Goal: Information Seeking & Learning: Learn about a topic

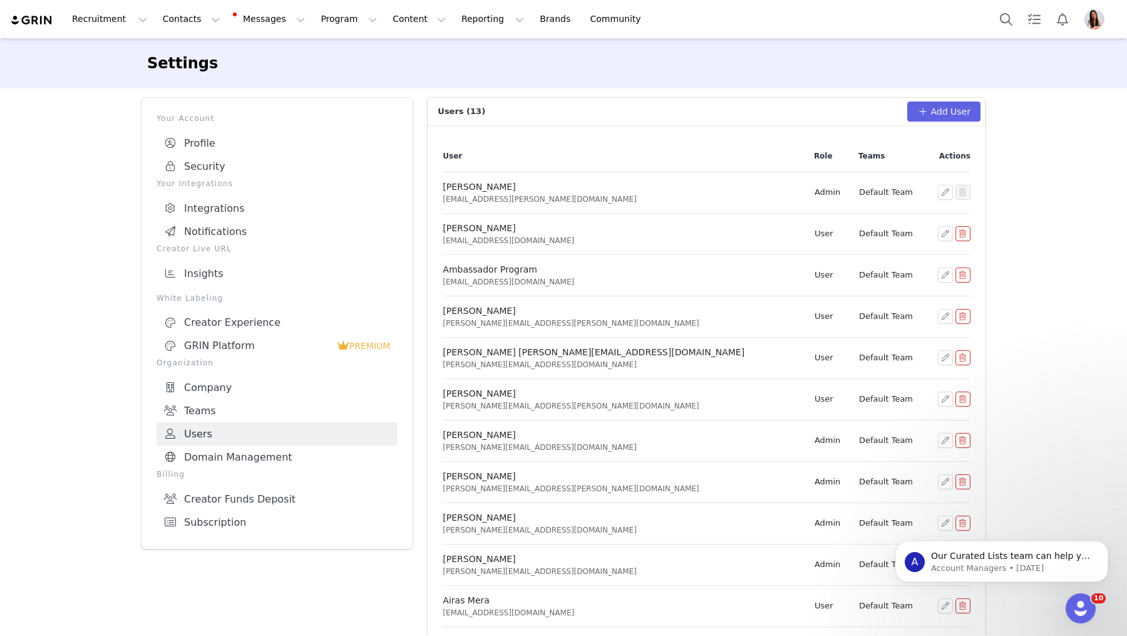
click at [32, 22] on img at bounding box center [32, 20] width 44 height 12
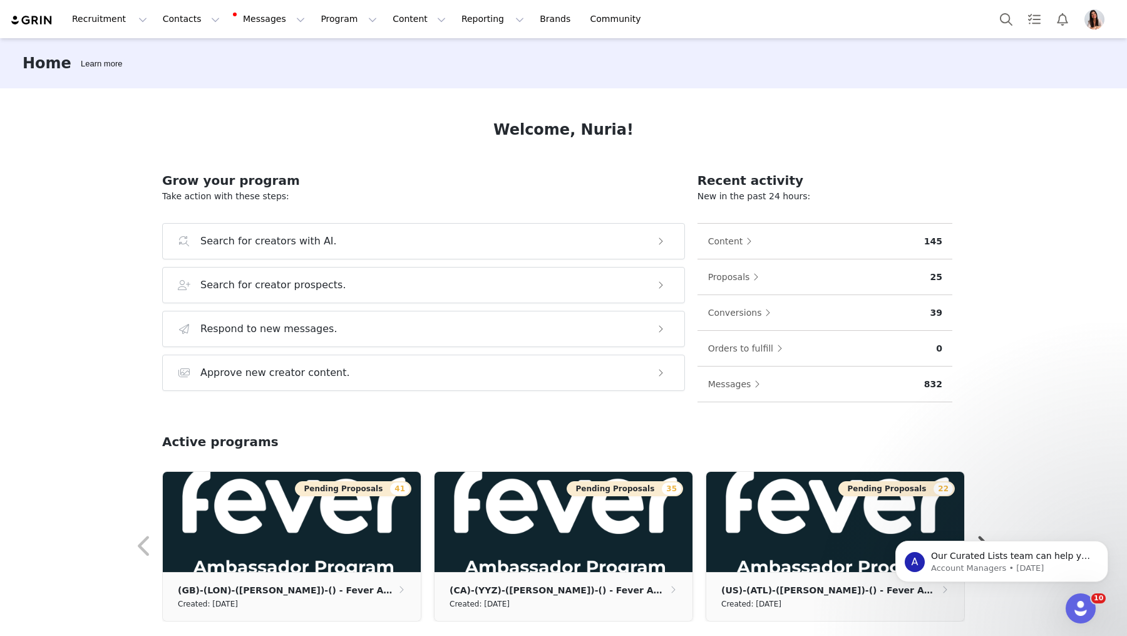
click at [1097, 21] on img "Profile" at bounding box center [1095, 19] width 20 height 20
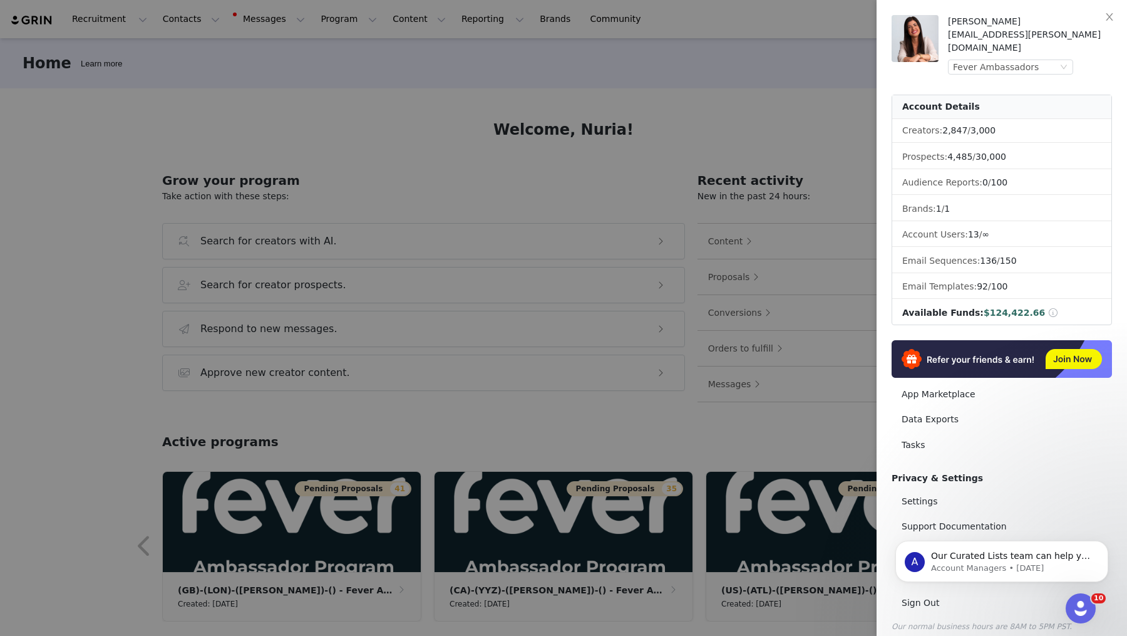
click at [733, 120] on div at bounding box center [563, 318] width 1127 height 636
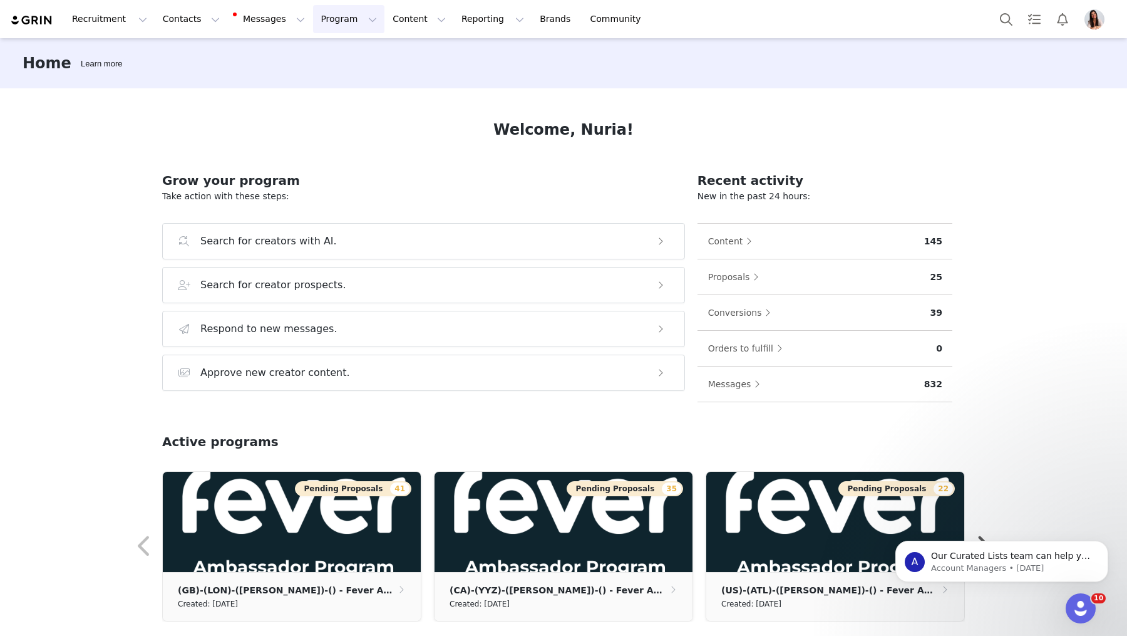
click at [313, 16] on button "Program Program" at bounding box center [348, 19] width 71 height 28
click at [340, 51] on p "Activations" at bounding box center [328, 55] width 48 height 13
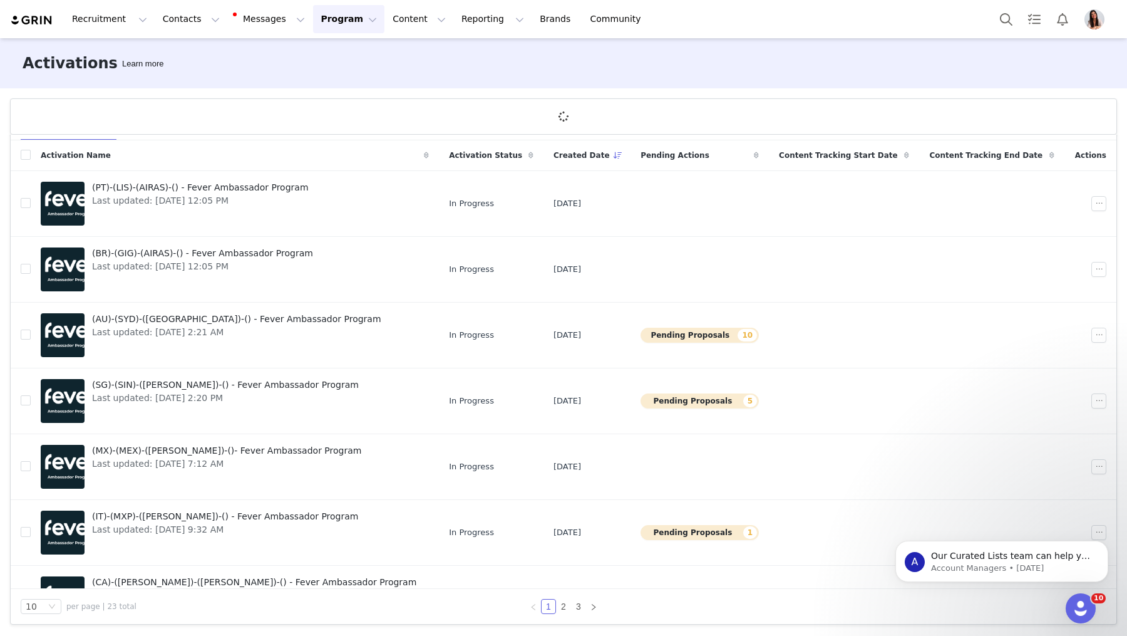
click at [1096, 26] on img "Profile" at bounding box center [1095, 19] width 20 height 20
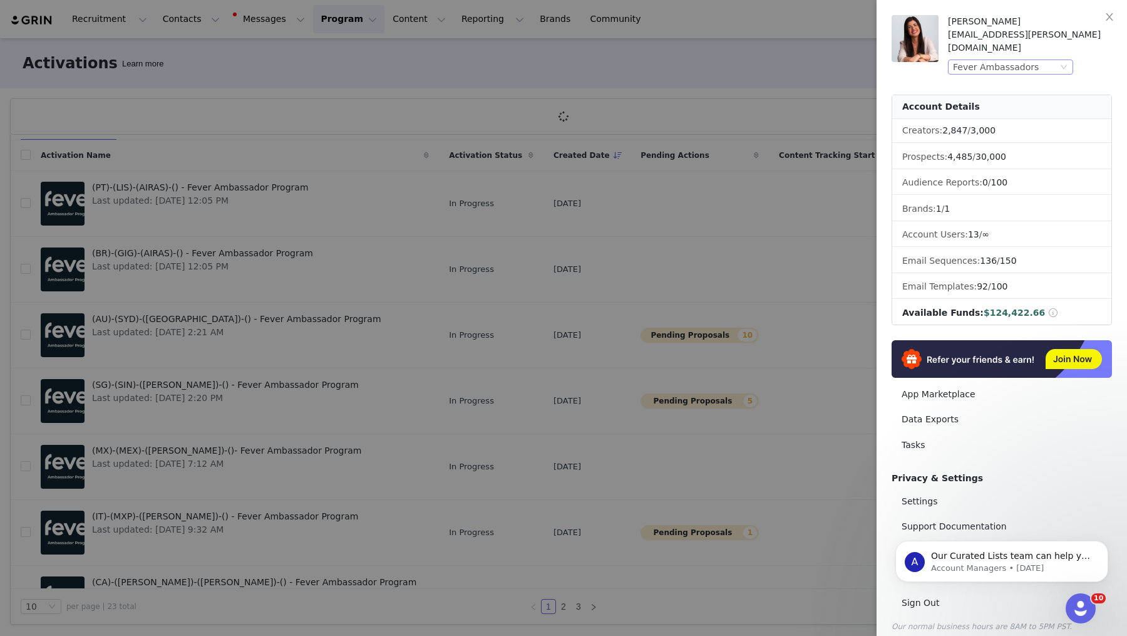
click at [1038, 60] on div "Fever Ambassadors" at bounding box center [1005, 67] width 105 height 14
click at [991, 100] on li "Fever Labs" at bounding box center [1035, 96] width 175 height 20
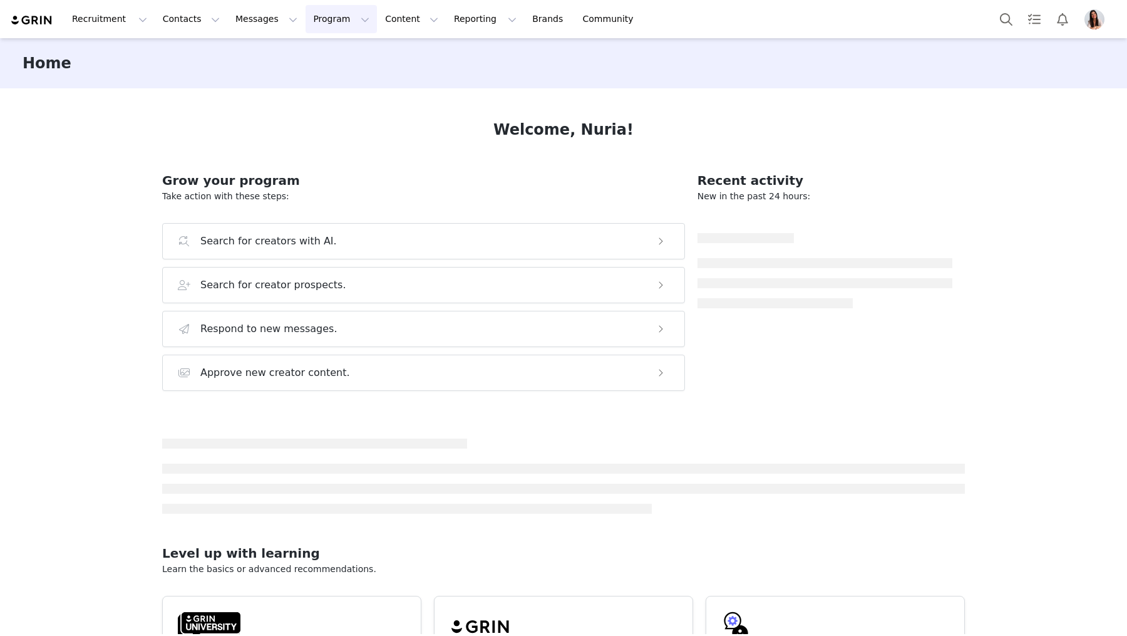
click at [317, 26] on button "Program Program" at bounding box center [341, 19] width 71 height 28
click at [333, 58] on p "Activations" at bounding box center [320, 55] width 48 height 13
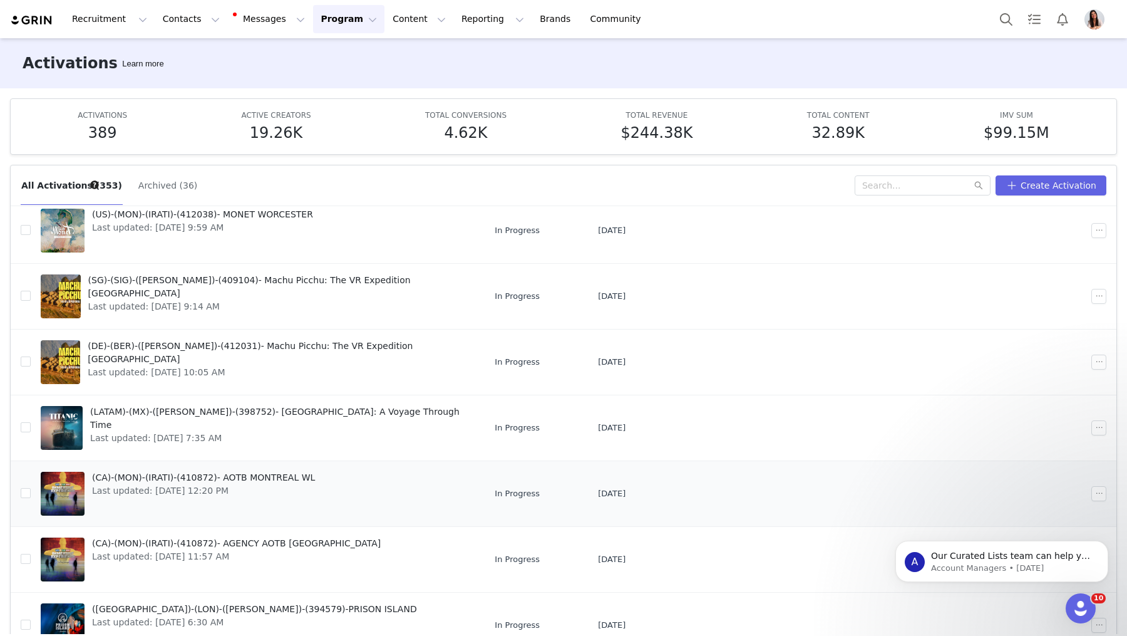
scroll to position [66, 0]
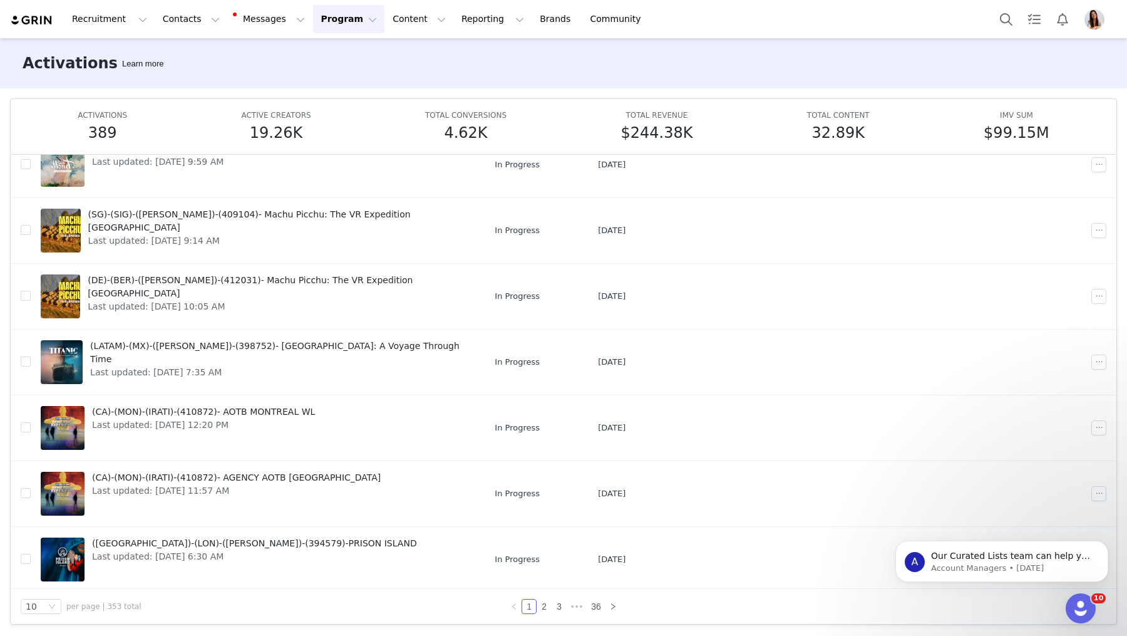
click at [1091, 26] on img "Profile" at bounding box center [1095, 19] width 20 height 20
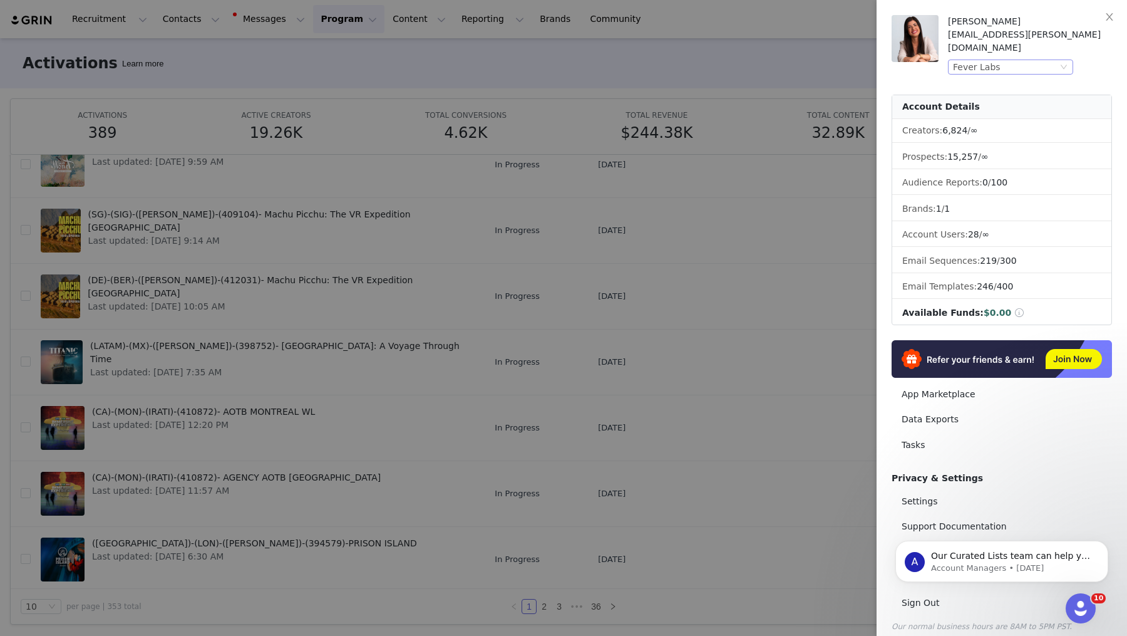
click at [983, 60] on div "Fever Labs" at bounding box center [977, 67] width 48 height 14
click at [969, 78] on li "Fever Ambassadors" at bounding box center [1035, 76] width 175 height 20
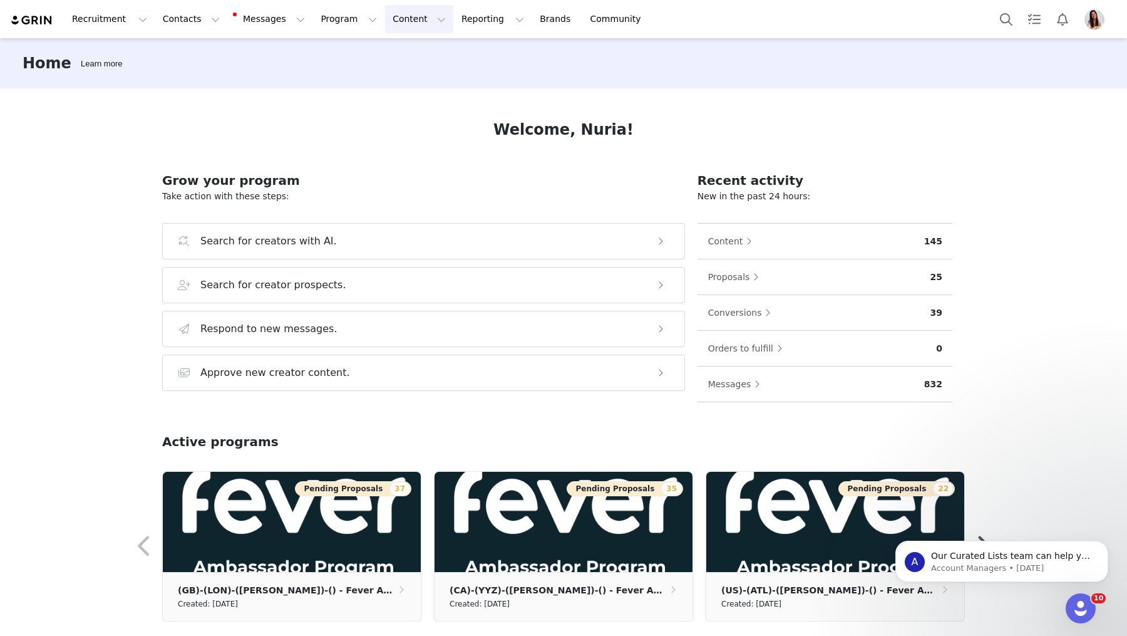
click at [389, 23] on button "Content Content" at bounding box center [419, 19] width 68 height 28
click at [413, 52] on p "Creator Content" at bounding box center [404, 55] width 70 height 13
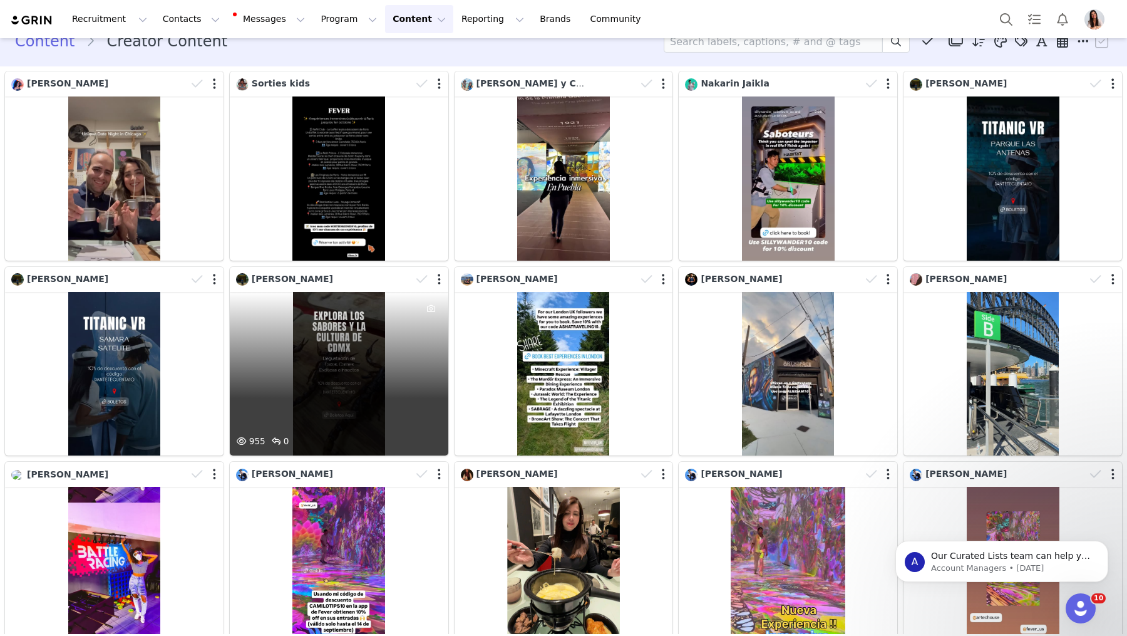
scroll to position [47, 0]
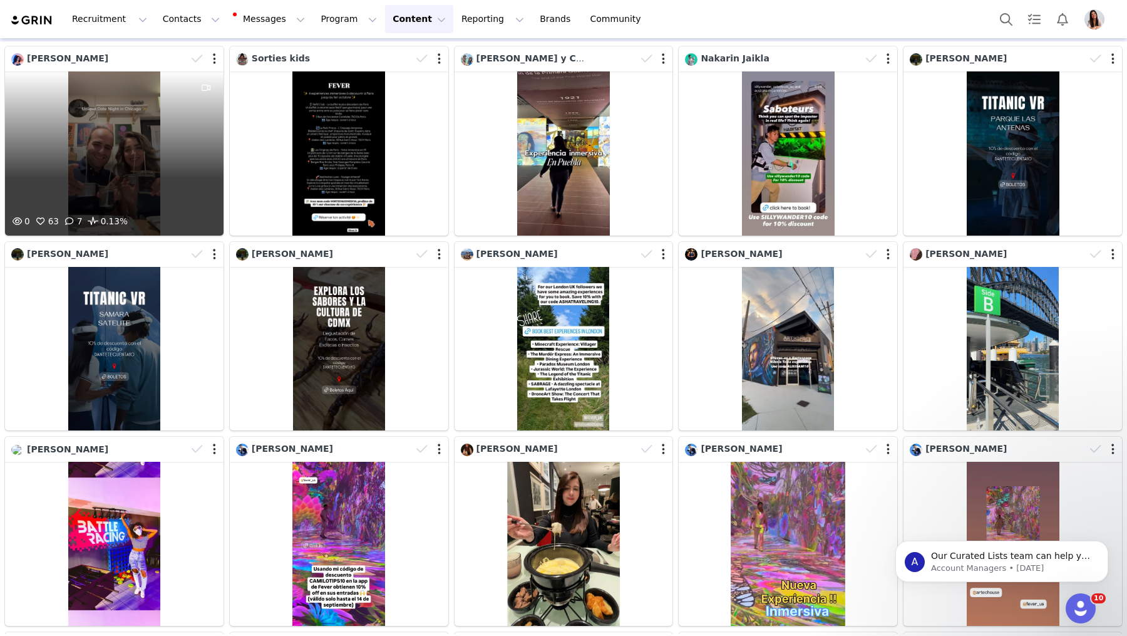
click at [133, 150] on div "0 63 7 0.13%" at bounding box center [114, 153] width 219 height 164
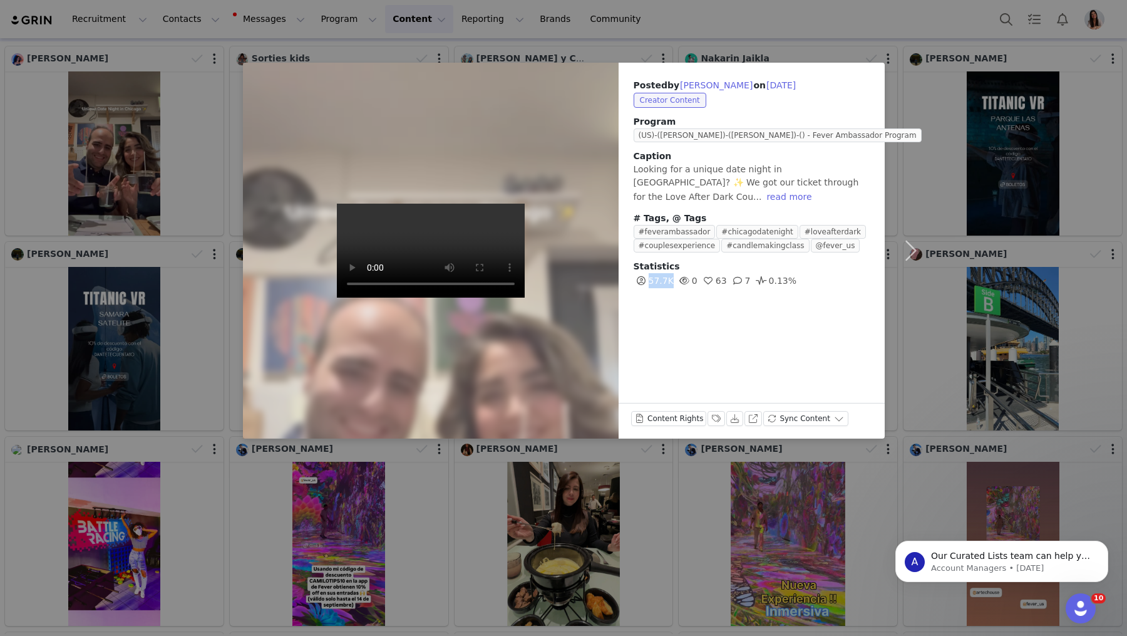
drag, startPoint x: 671, startPoint y: 267, endPoint x: 646, endPoint y: 267, distance: 25.7
click at [646, 276] on span "57.7K" at bounding box center [654, 281] width 40 height 10
drag, startPoint x: 699, startPoint y: 267, endPoint x: 690, endPoint y: 267, distance: 9.4
click at [690, 276] on span "0" at bounding box center [687, 281] width 21 height 10
click at [817, 189] on button "read more" at bounding box center [788, 196] width 55 height 15
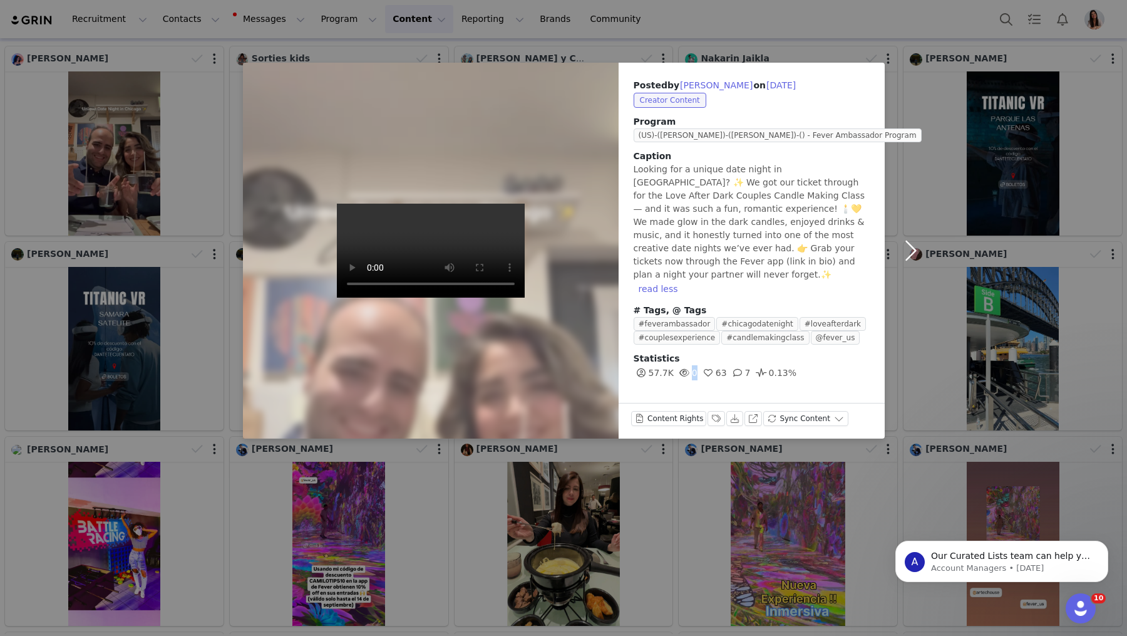
click at [915, 251] on button "button" at bounding box center [911, 251] width 53 height 376
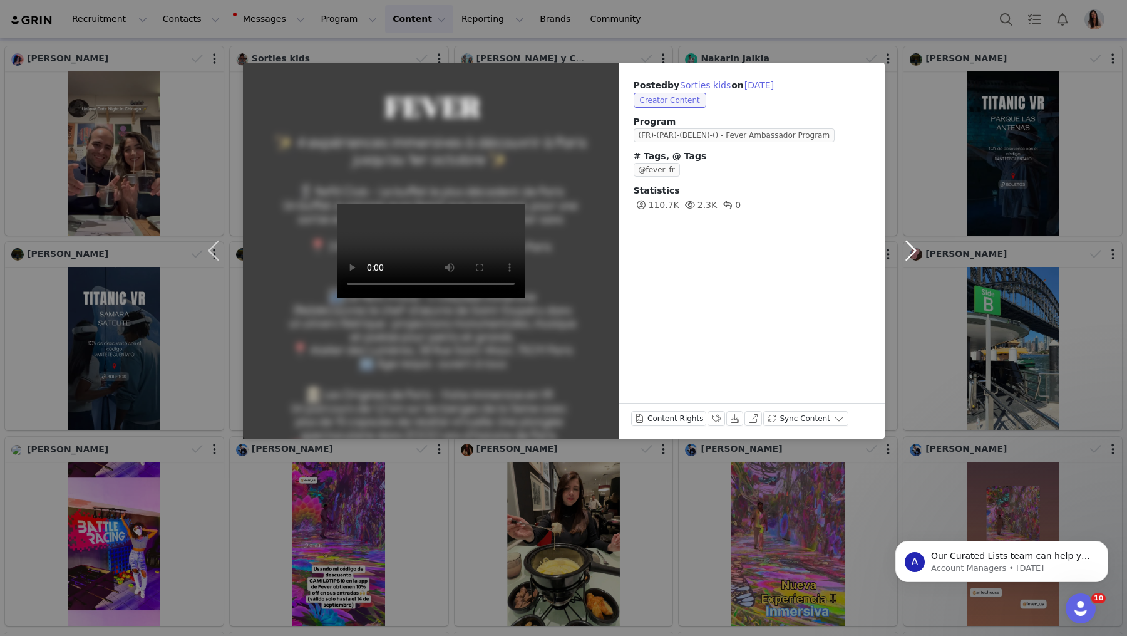
click at [915, 250] on button "button" at bounding box center [911, 251] width 53 height 376
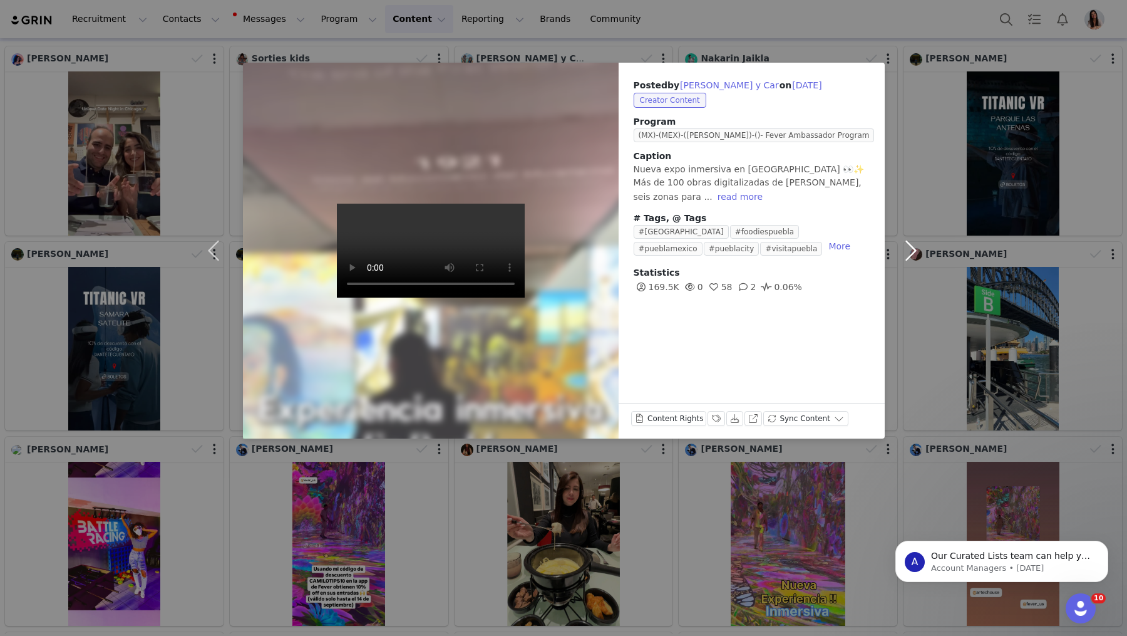
click at [915, 250] on button "button" at bounding box center [911, 251] width 53 height 376
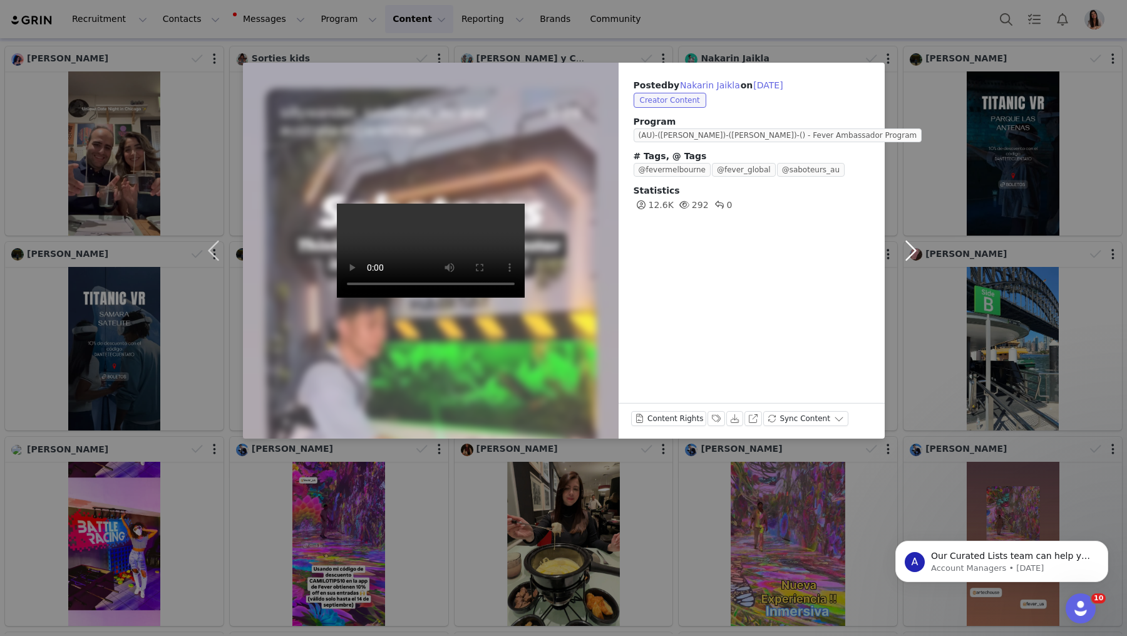
click at [915, 250] on button "button" at bounding box center [911, 251] width 53 height 376
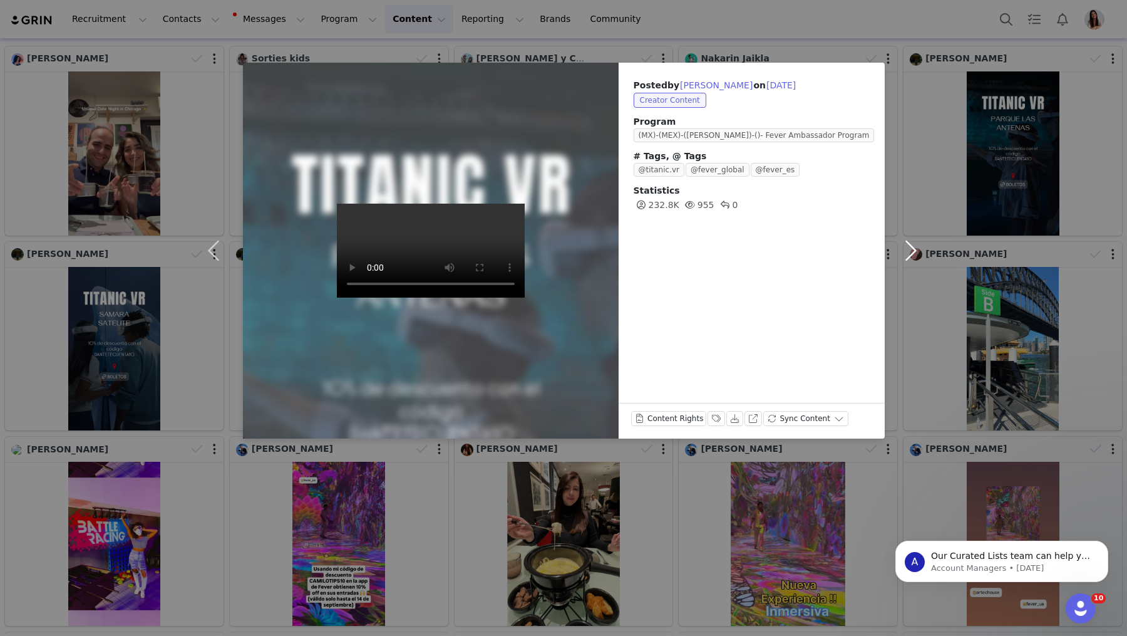
click at [915, 250] on button "button" at bounding box center [911, 251] width 53 height 376
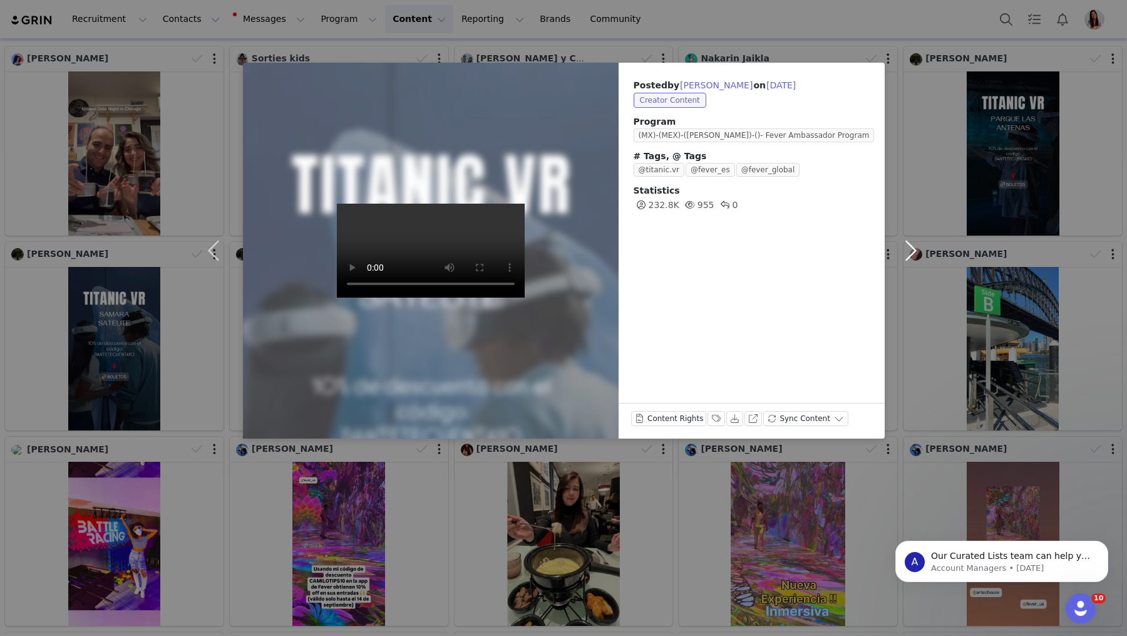
click at [915, 250] on button "button" at bounding box center [911, 251] width 53 height 376
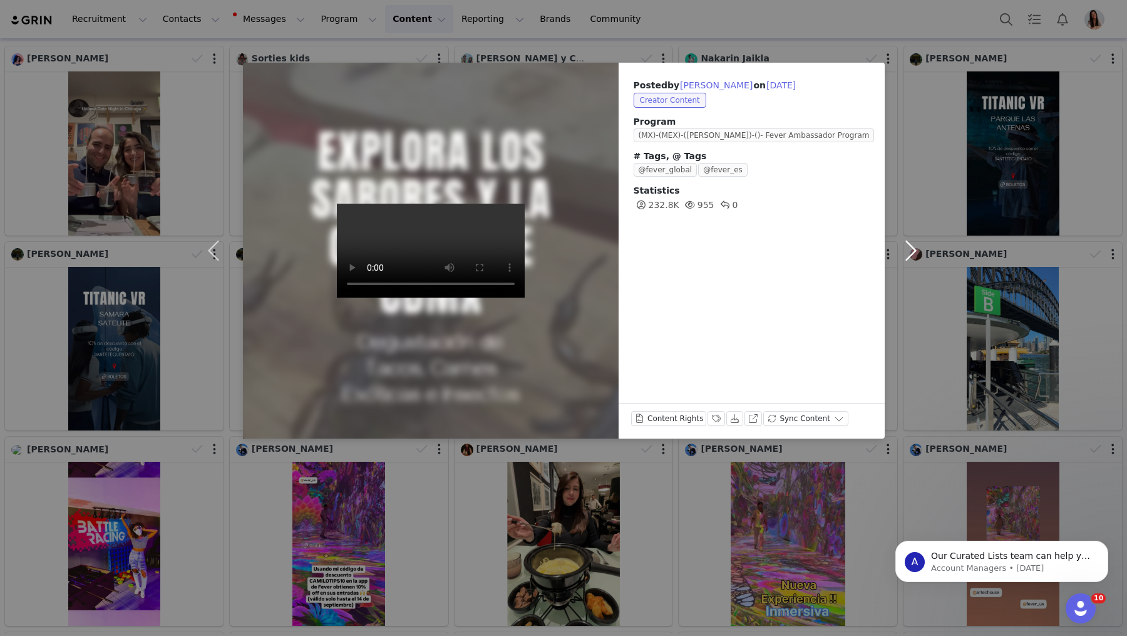
click at [915, 250] on button "button" at bounding box center [911, 251] width 53 height 376
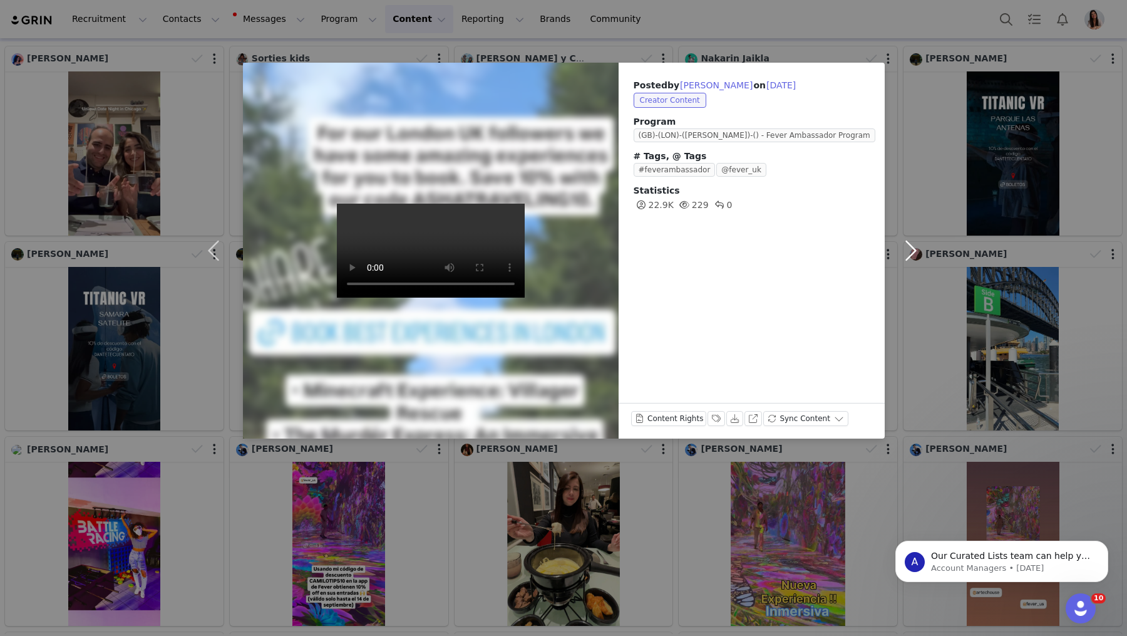
click at [915, 250] on button "button" at bounding box center [911, 251] width 53 height 376
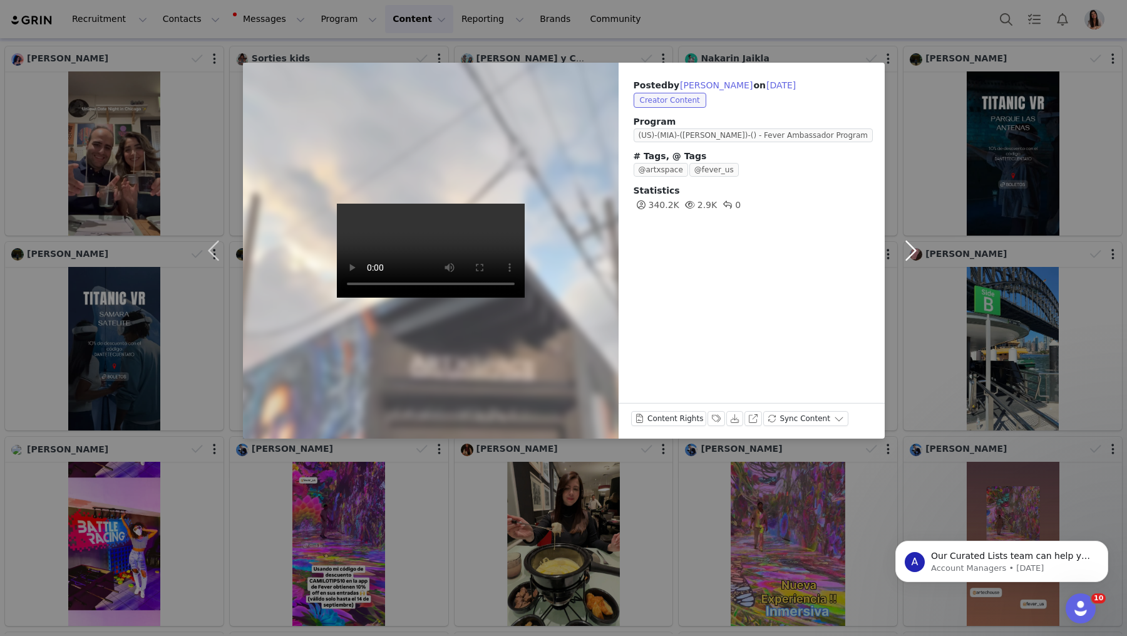
click at [915, 250] on button "button" at bounding box center [911, 251] width 53 height 376
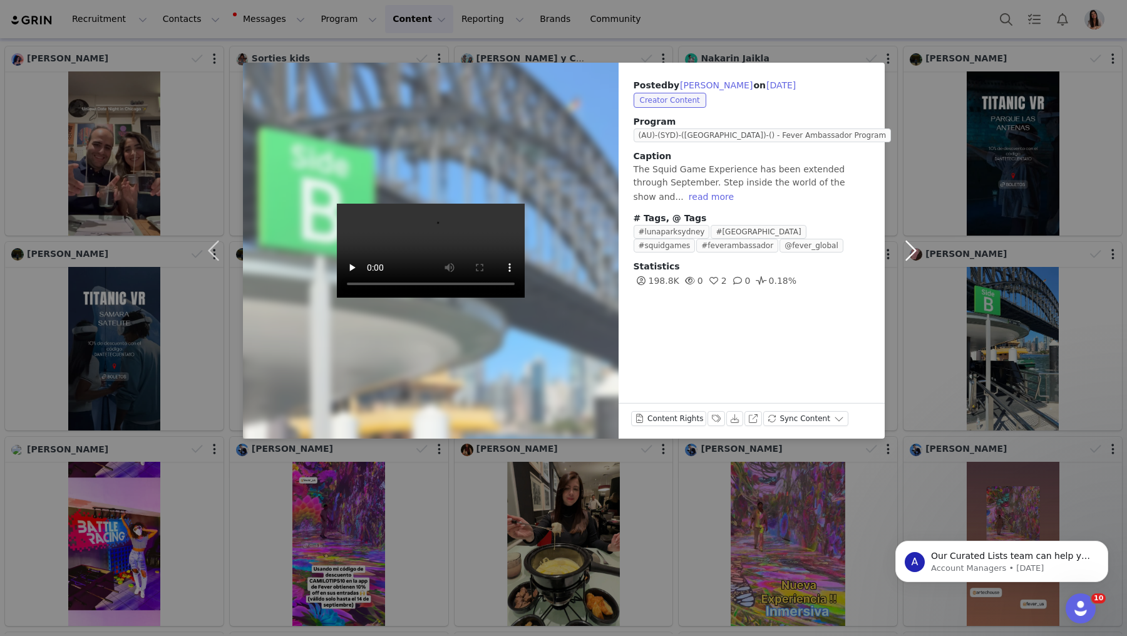
click at [915, 250] on button "button" at bounding box center [911, 251] width 53 height 376
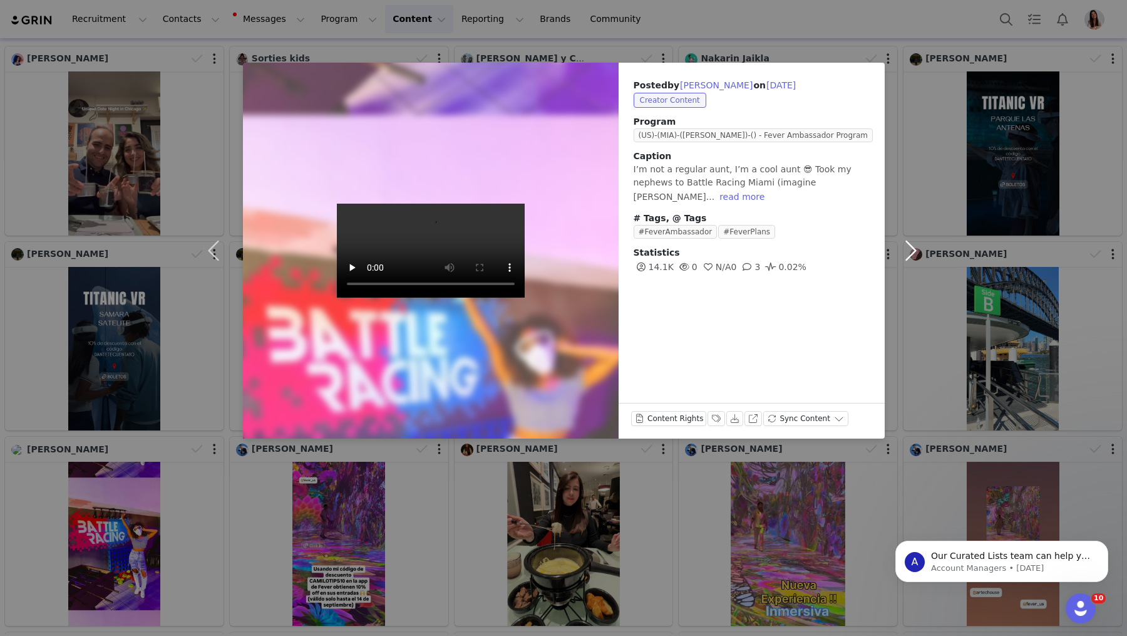
click at [915, 250] on button "button" at bounding box center [911, 251] width 53 height 376
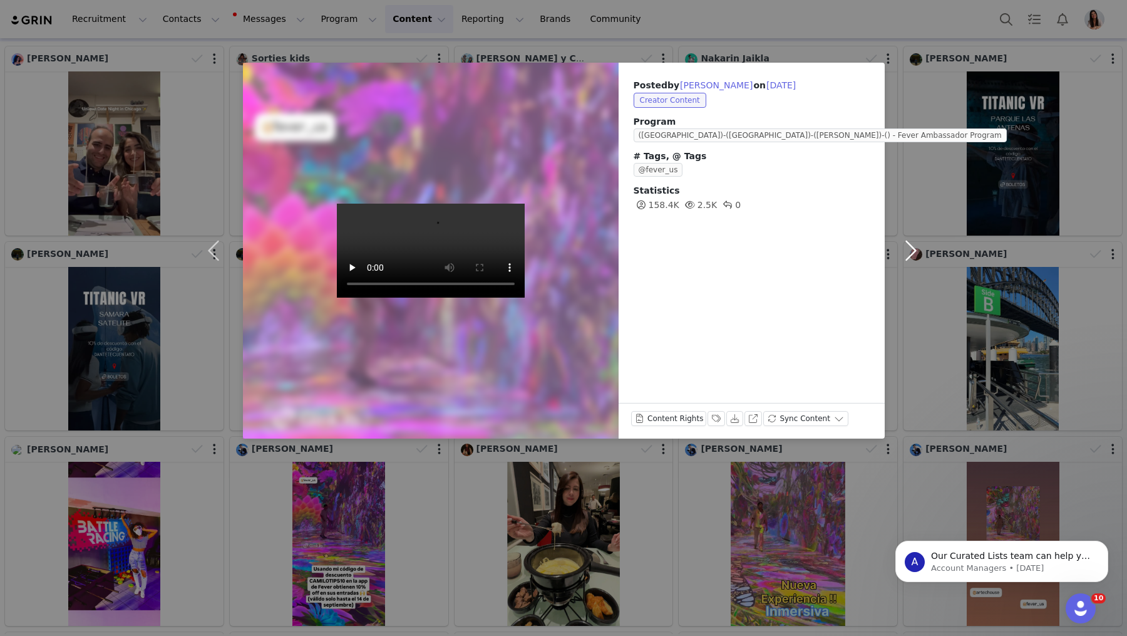
click at [915, 250] on button "button" at bounding box center [911, 251] width 53 height 376
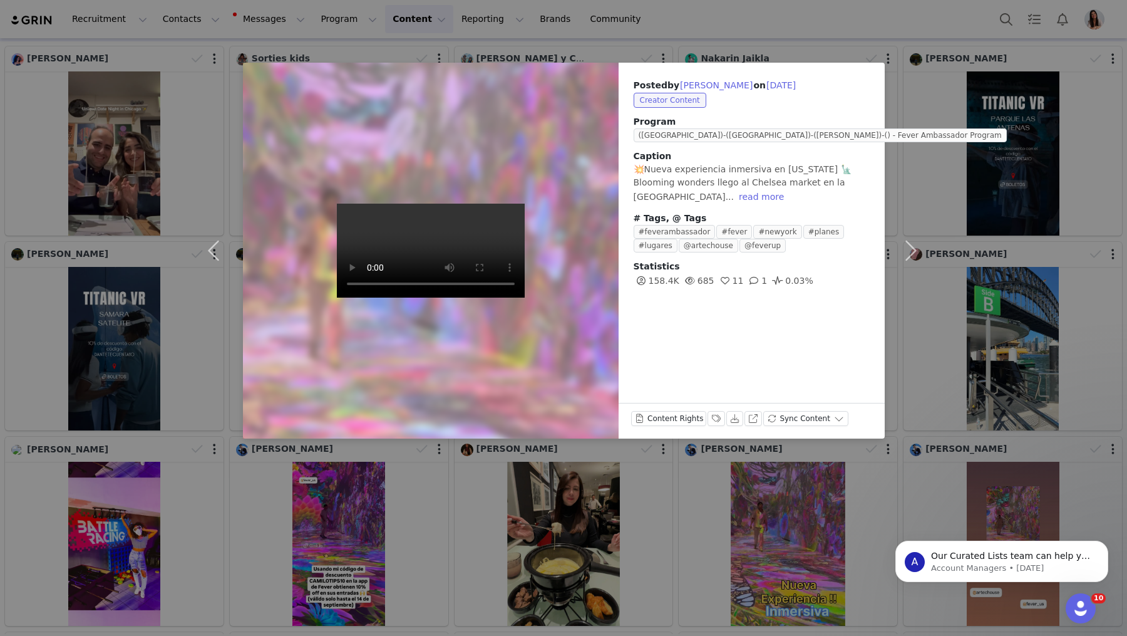
click at [982, 167] on div "Posted by Camilo Núñez on Sep 1, 2025 Creator Content Program (US)-(NYC)-(SABRI…" at bounding box center [563, 318] width 1127 height 636
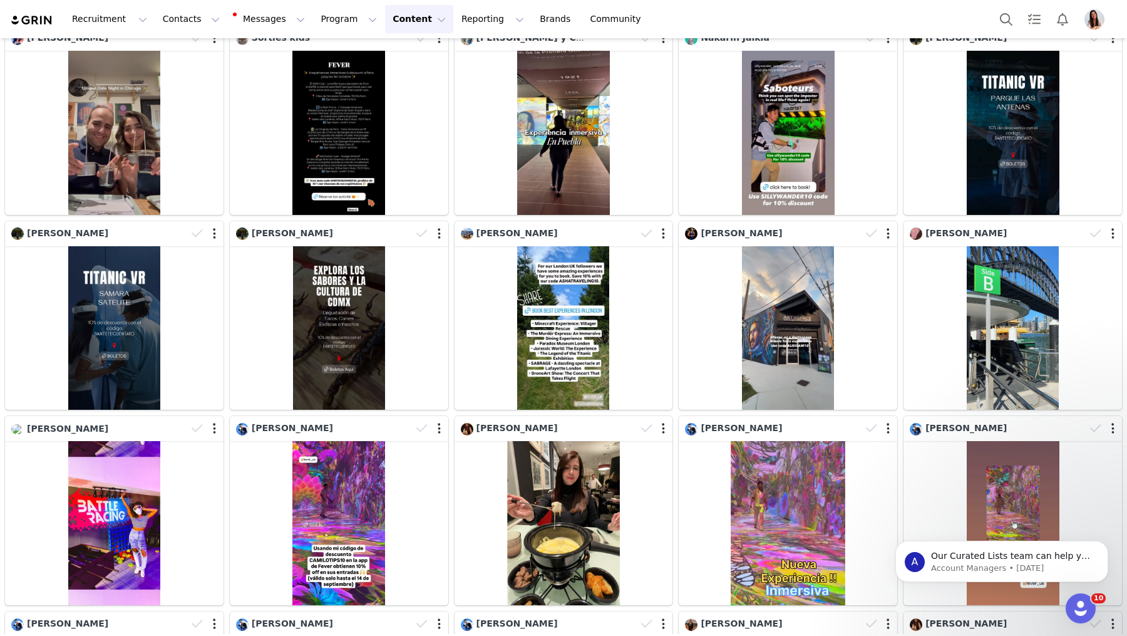
scroll to position [91, 0]
